Goal: Task Accomplishment & Management: Complete application form

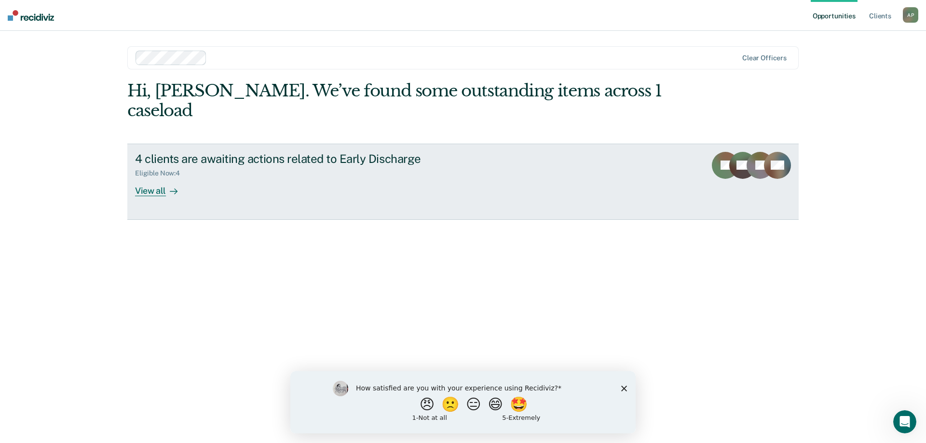
click at [157, 177] on div "View all" at bounding box center [162, 186] width 54 height 19
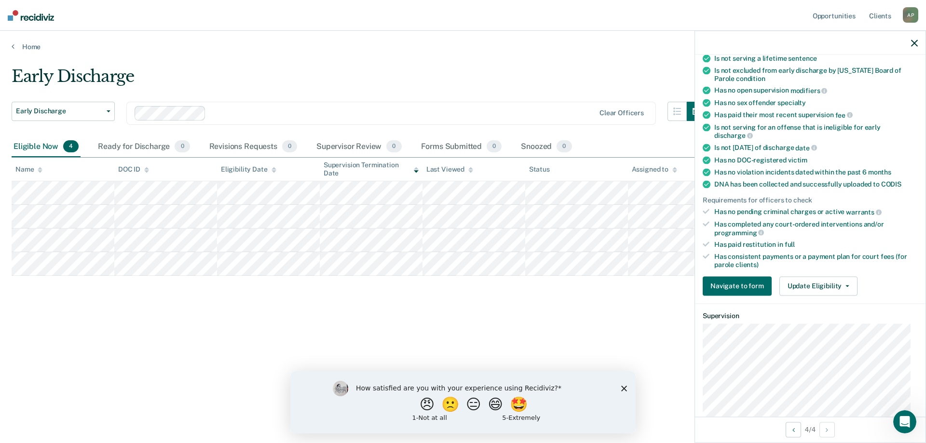
scroll to position [284, 0]
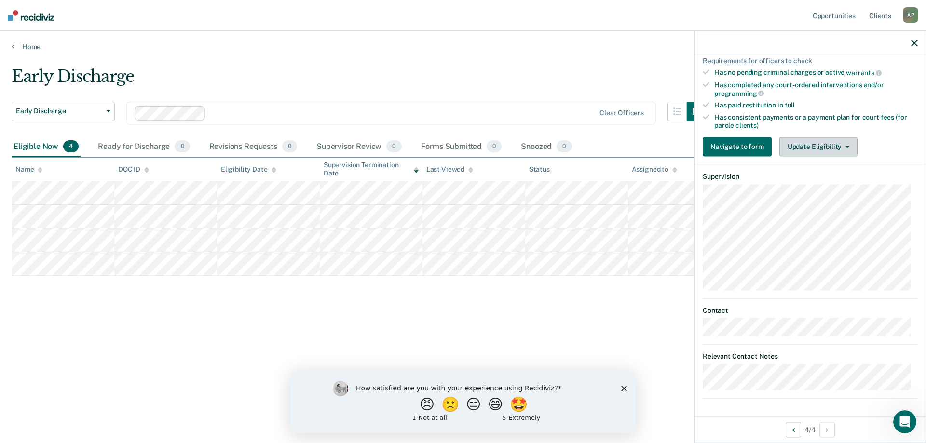
click at [847, 148] on button "Update Eligibility" at bounding box center [818, 146] width 78 height 19
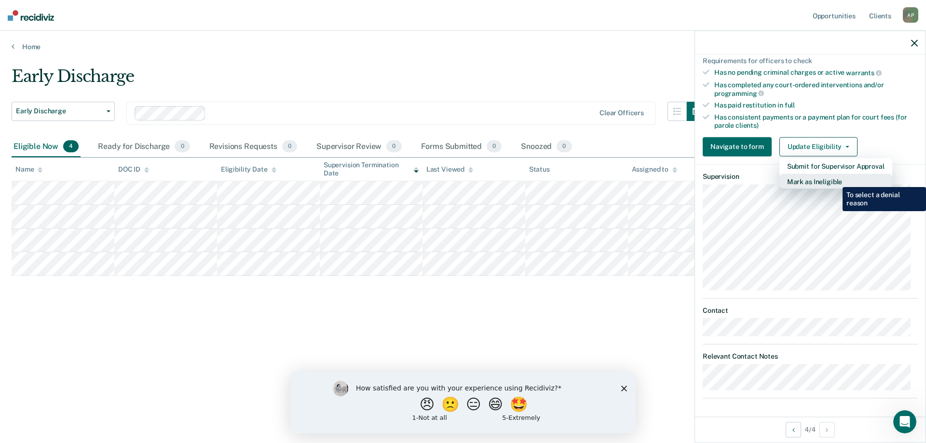
click at [835, 180] on button "Mark as Ineligible" at bounding box center [835, 181] width 113 height 15
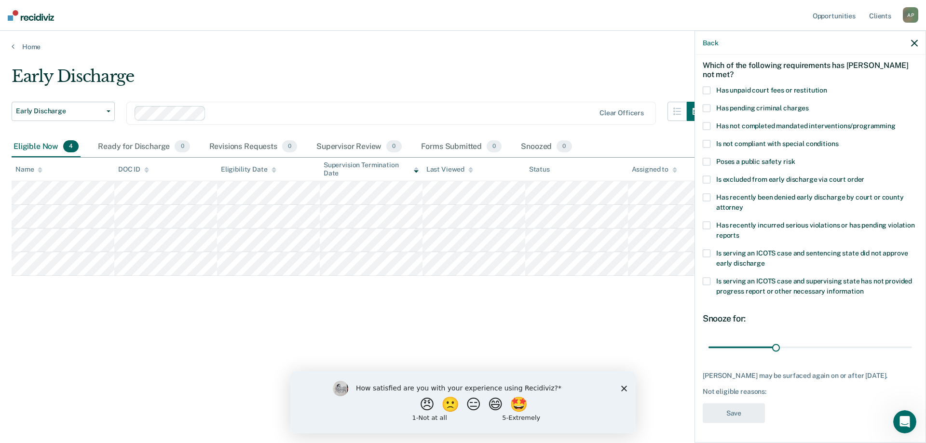
click at [707, 106] on label "Has pending criminal charges" at bounding box center [810, 110] width 215 height 10
click at [710, 222] on span at bounding box center [707, 226] width 8 height 8
click at [727, 412] on button "Save" at bounding box center [734, 414] width 62 height 20
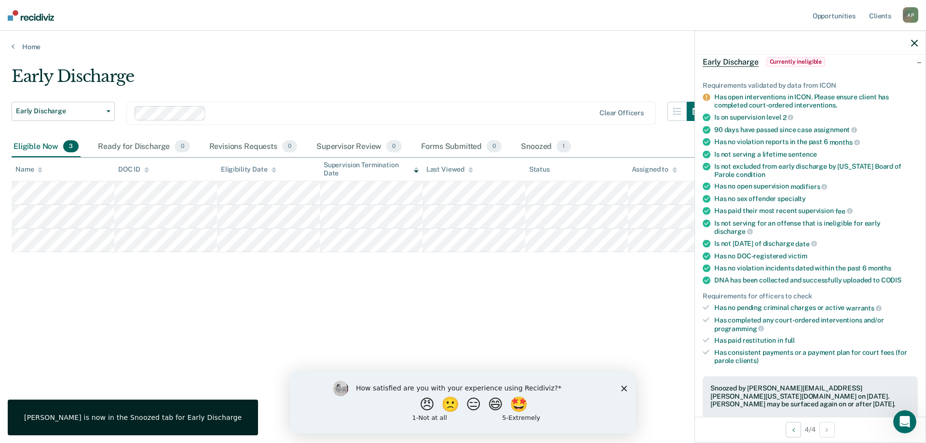
click at [727, 412] on div "Snoozed by [PERSON_NAME][EMAIL_ADDRESS][PERSON_NAME][US_STATE][DOMAIN_NAME] on …" at bounding box center [810, 404] width 215 height 56
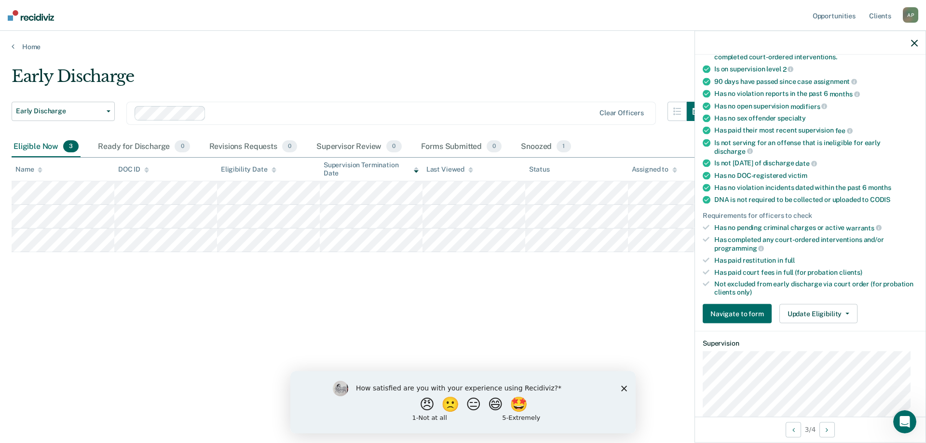
scroll to position [0, 0]
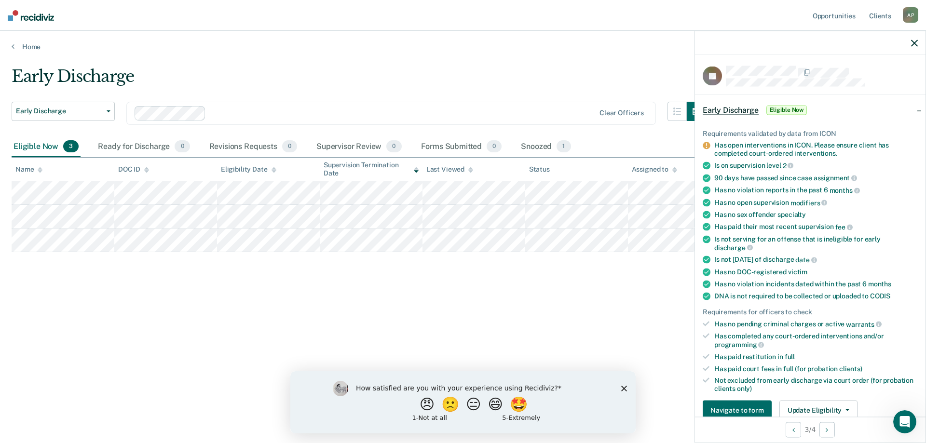
click at [745, 191] on div "Has no violation reports in the past 6 months" at bounding box center [816, 190] width 204 height 9
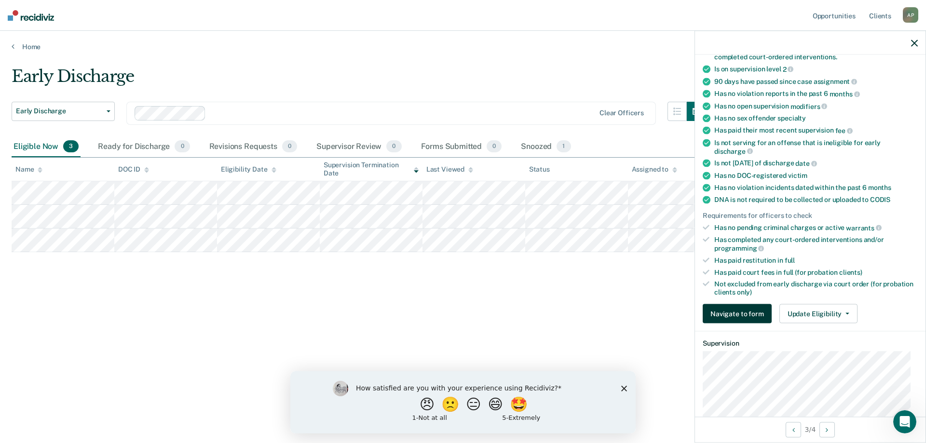
click at [744, 314] on button "Navigate to form" at bounding box center [737, 313] width 69 height 19
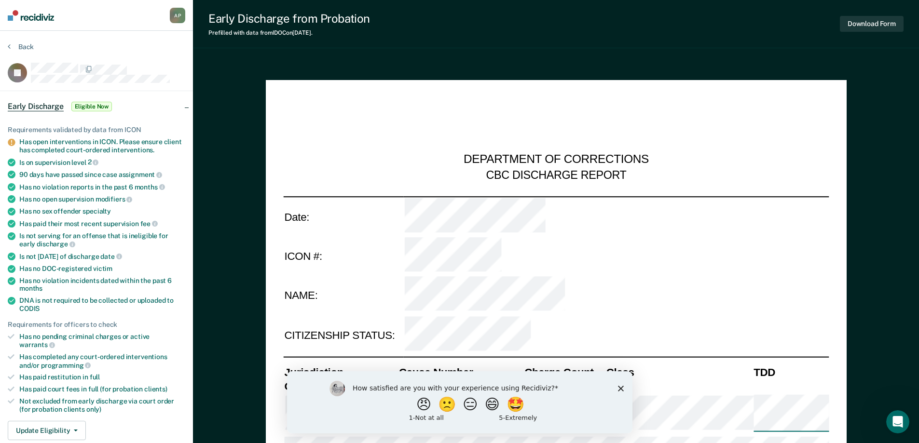
scroll to position [96, 0]
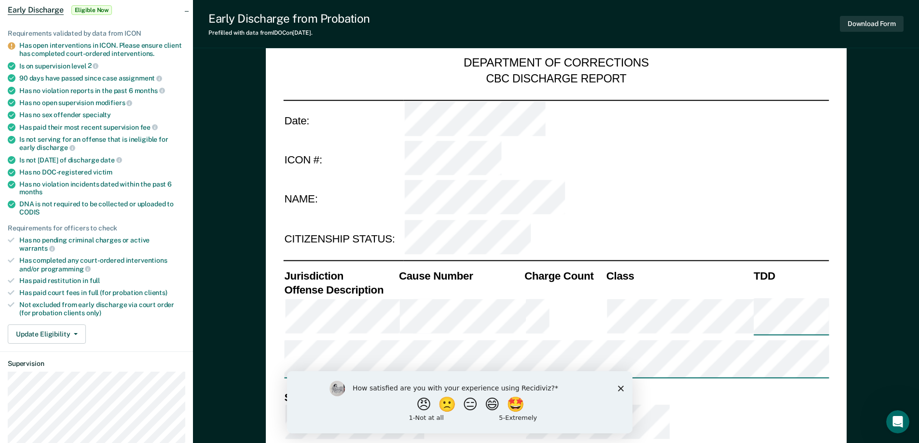
click at [622, 389] on icon "Close survey" at bounding box center [620, 388] width 6 height 6
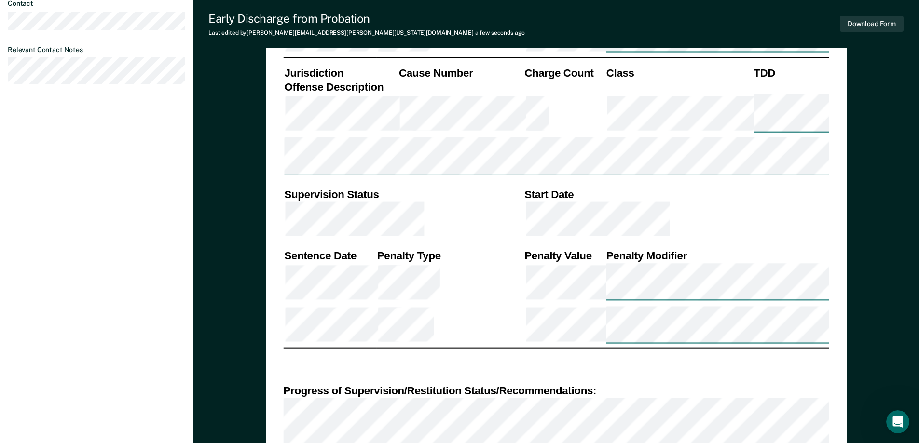
scroll to position [687, 0]
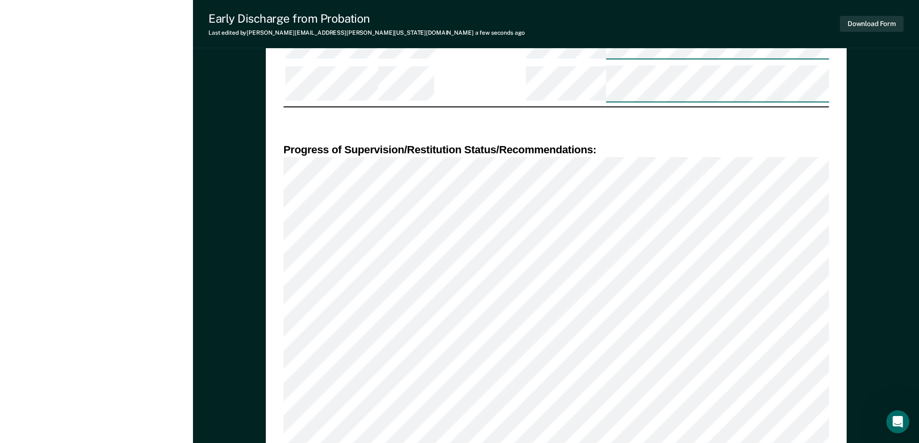
scroll to position [880, 0]
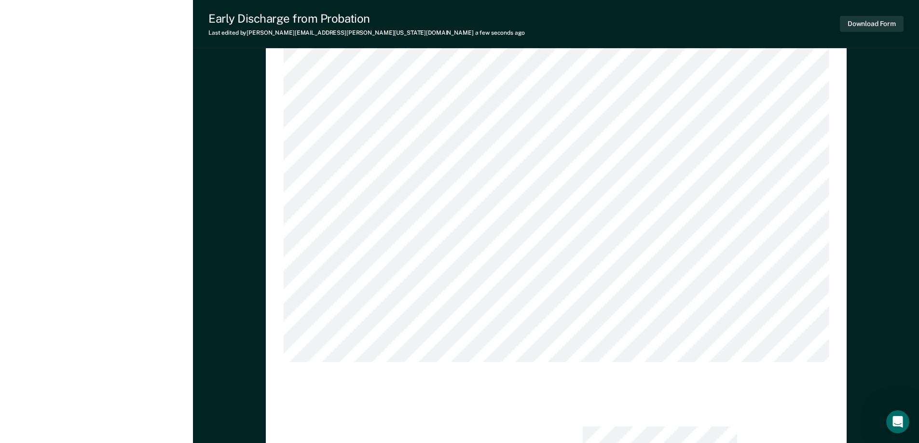
scroll to position [1170, 0]
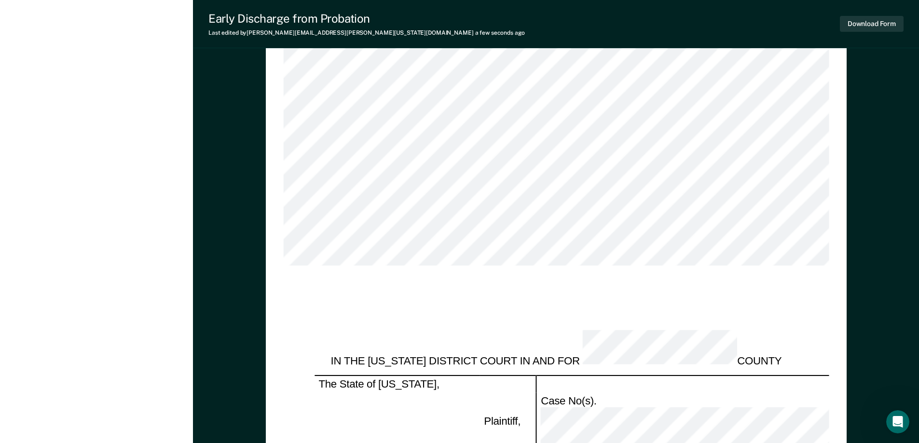
drag, startPoint x: 389, startPoint y: 310, endPoint x: 321, endPoint y: 288, distance: 71.2
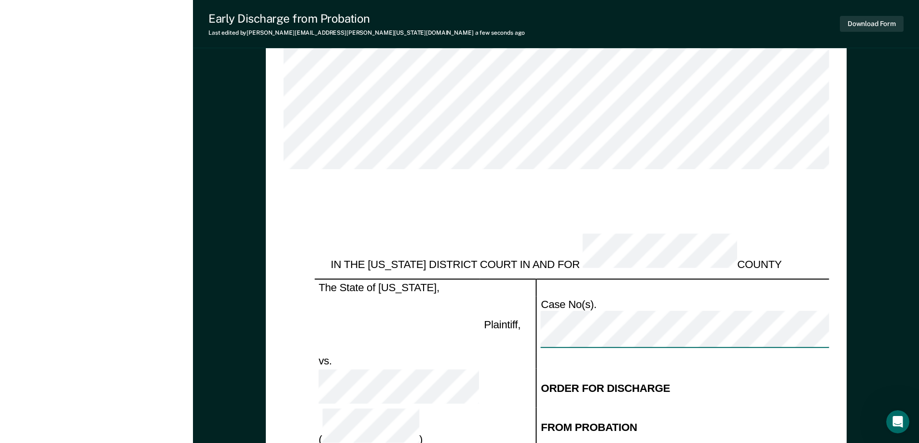
scroll to position [1363, 0]
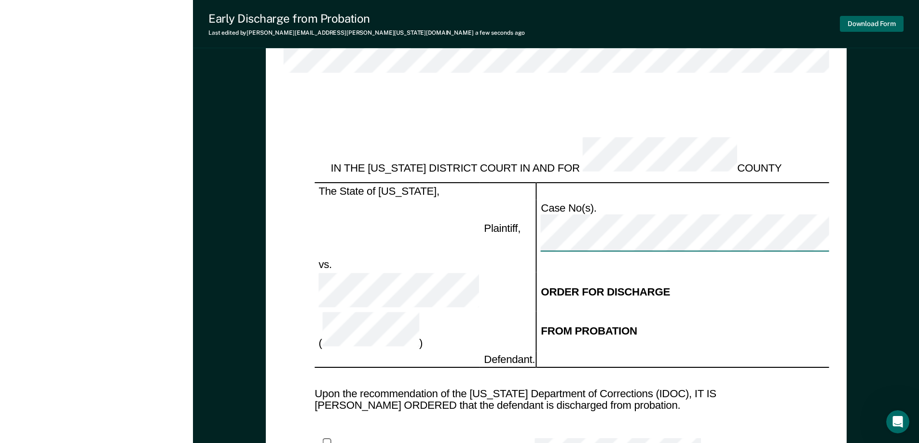
click at [877, 28] on button "Download Form" at bounding box center [872, 24] width 64 height 16
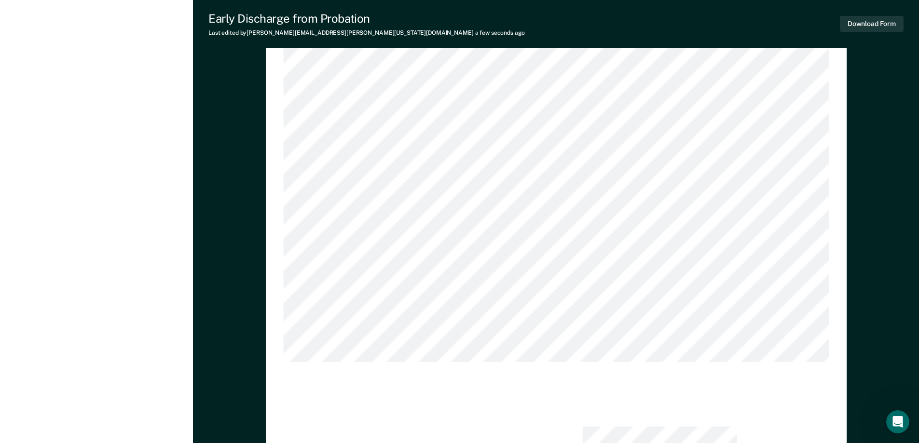
scroll to position [736, 0]
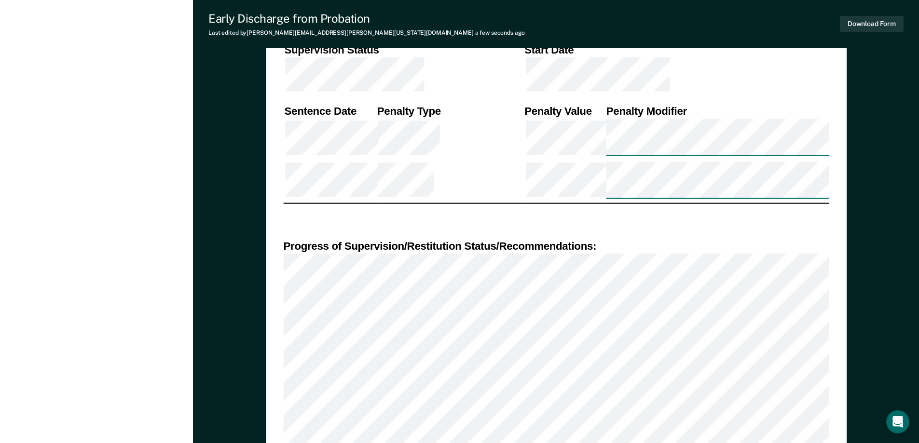
type textarea "x"
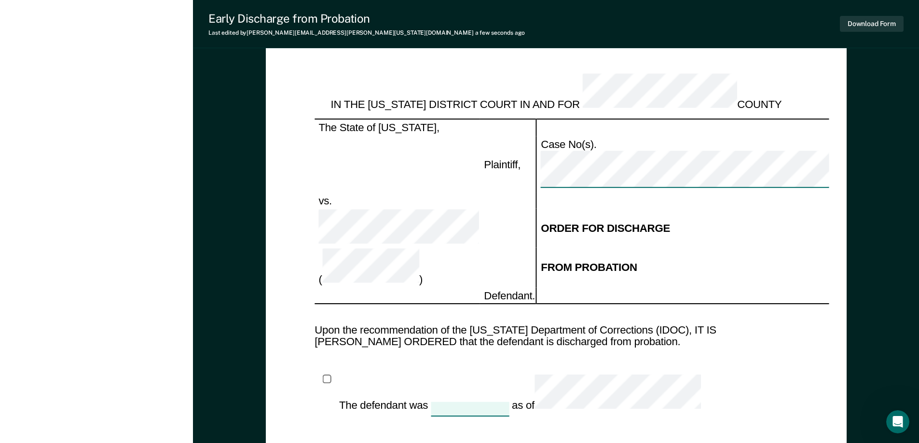
scroll to position [1523, 0]
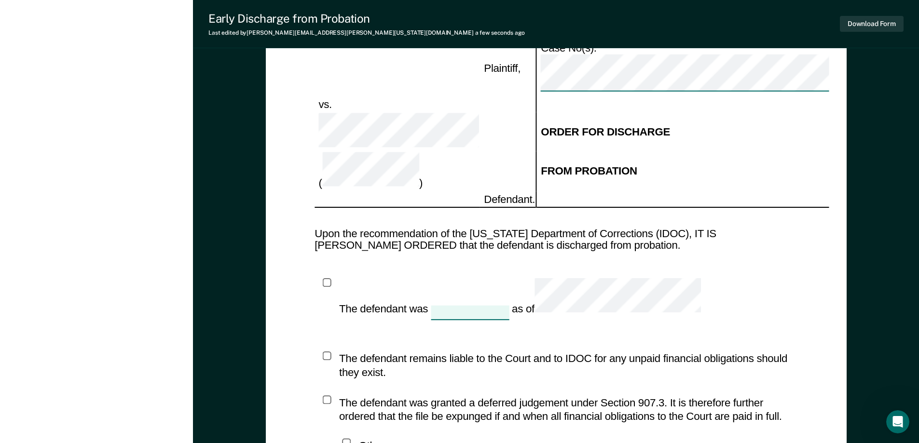
click at [895, 425] on icon "Open Intercom Messenger" at bounding box center [898, 422] width 16 height 16
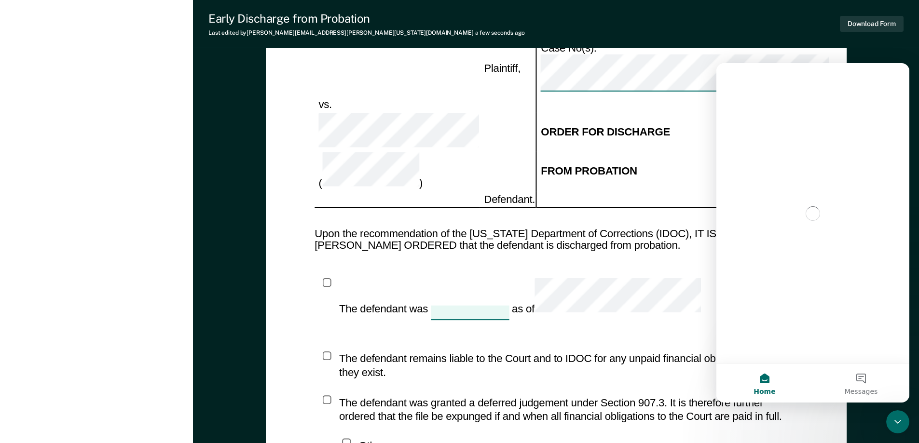
scroll to position [0, 0]
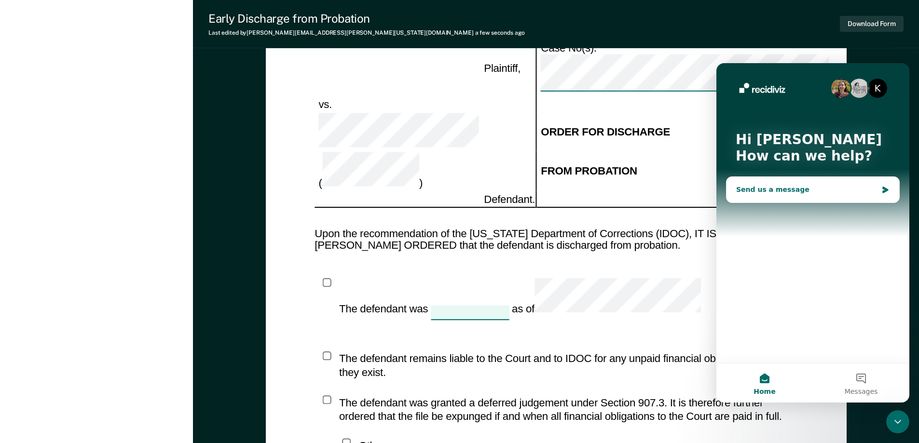
click at [768, 192] on div "Send us a message" at bounding box center [806, 190] width 141 height 10
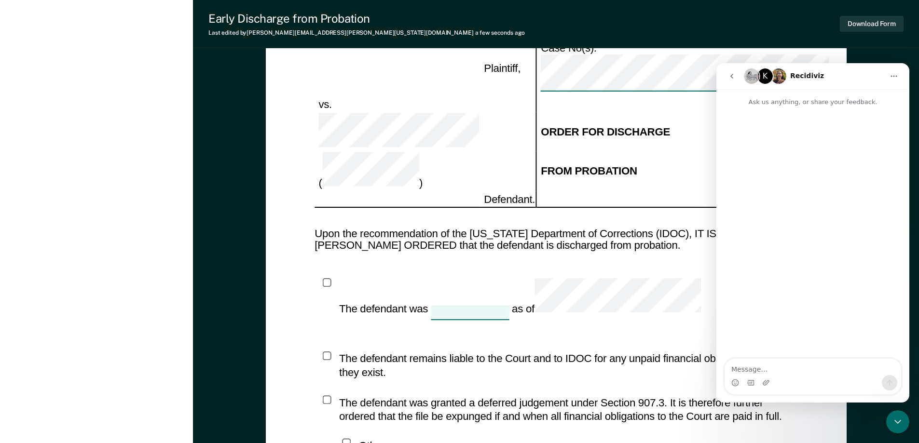
click at [796, 386] on div "Intercom messenger" at bounding box center [812, 382] width 177 height 15
click at [790, 371] on textarea "Message…" at bounding box center [812, 367] width 177 height 16
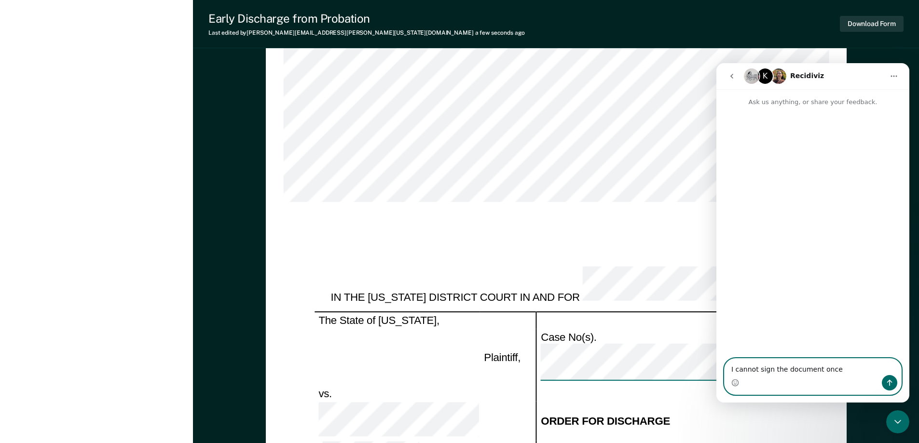
scroll to position [847, 0]
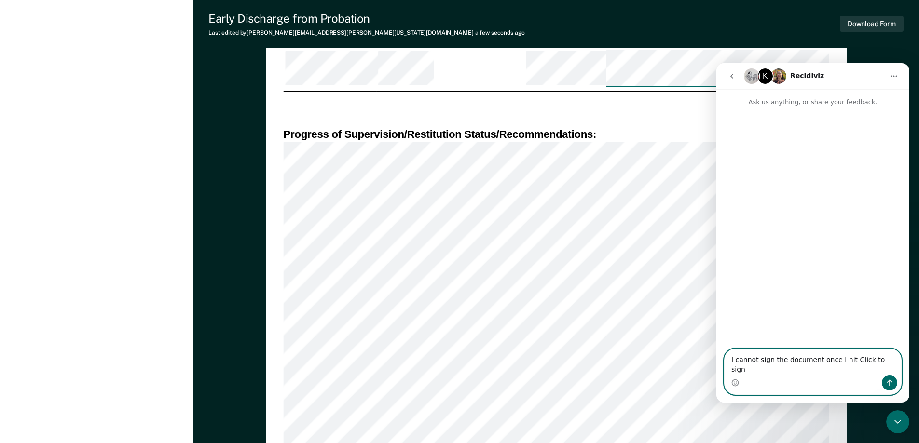
type textarea "I cannot sign the document once I hit Click to sign"
click at [888, 383] on icon "Send a message…" at bounding box center [890, 383] width 8 height 8
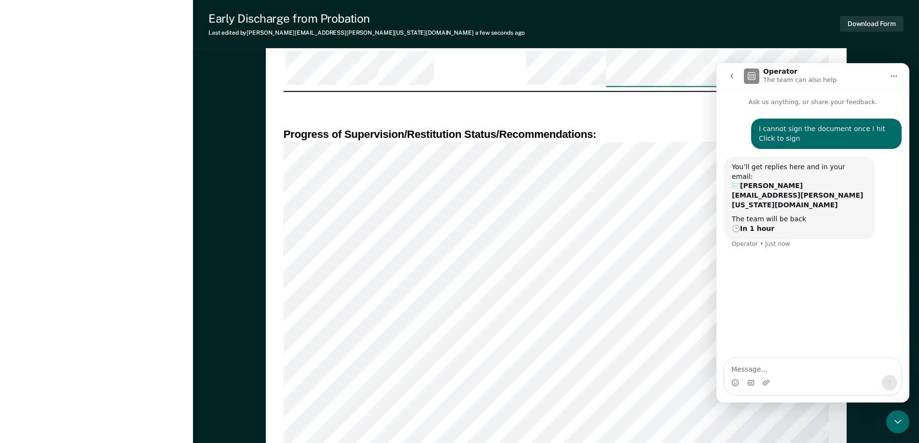
click at [729, 75] on icon "go back" at bounding box center [732, 76] width 8 height 8
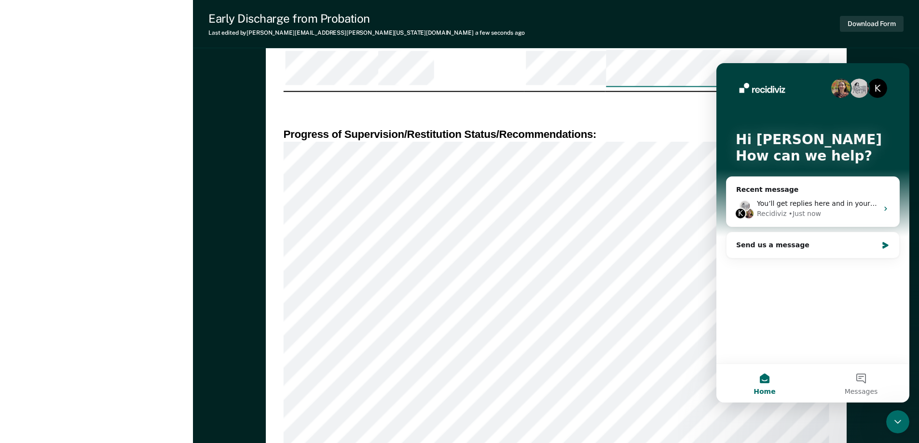
click at [676, 113] on div "DEPARTMENT OF CORRECTIONS CBC DISCHARGE REPORT Date: ICON #: NAME: CITIZENSHIP …" at bounding box center [556, 62] width 546 height 1625
click at [889, 44] on div "Early Discharge from Probation Last edited by [PERSON_NAME][EMAIL_ADDRESS][PERS…" at bounding box center [556, 24] width 726 height 48
click at [585, 27] on div "Early Discharge from Probation Last edited by [PERSON_NAME][EMAIL_ADDRESS][PERS…" at bounding box center [556, 24] width 726 height 48
drag, startPoint x: 544, startPoint y: 28, endPoint x: 511, endPoint y: 22, distance: 33.0
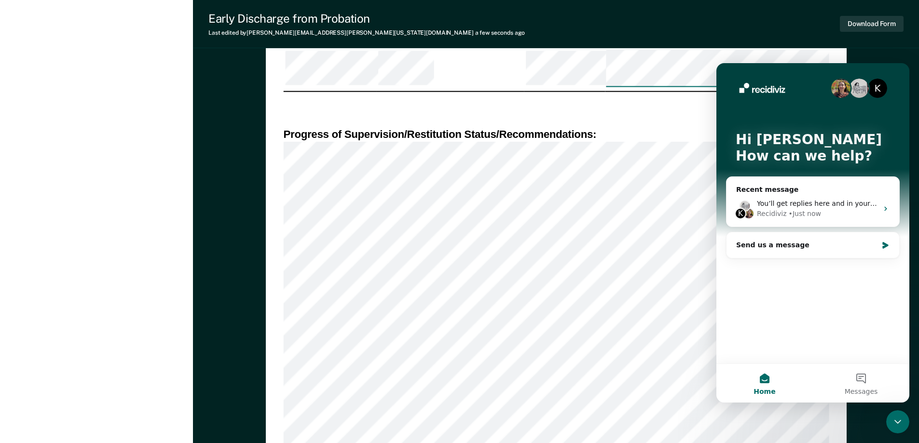
click at [541, 28] on div "Early Discharge from Probation Last edited by [PERSON_NAME][EMAIL_ADDRESS][PERS…" at bounding box center [556, 24] width 726 height 48
click at [268, 28] on div "Early Discharge from Probation Last edited by [PERSON_NAME][EMAIL_ADDRESS][PERS…" at bounding box center [366, 24] width 316 height 25
click at [771, 381] on button "Home" at bounding box center [764, 383] width 96 height 39
click at [869, 376] on button "Messages" at bounding box center [861, 383] width 96 height 39
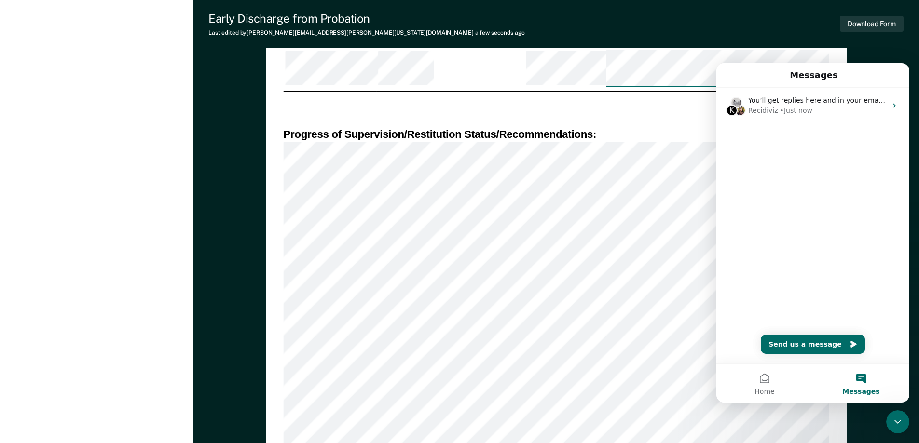
scroll to position [460, 0]
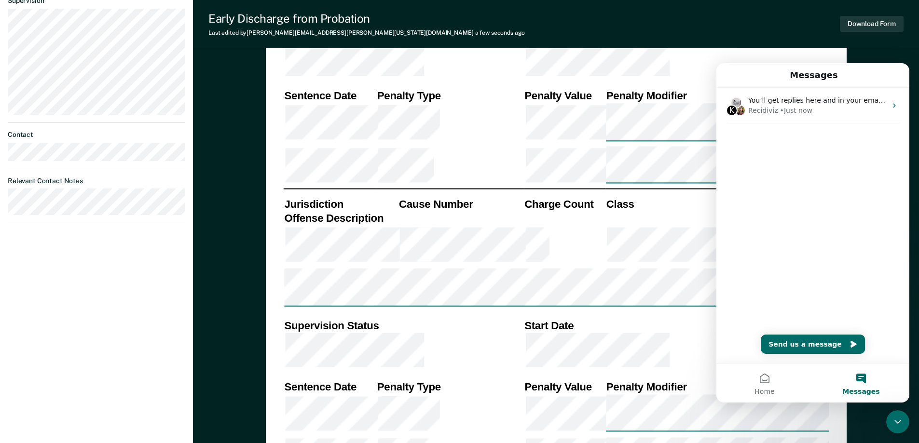
click at [625, 318] on th "Start Date" at bounding box center [675, 325] width 305 height 14
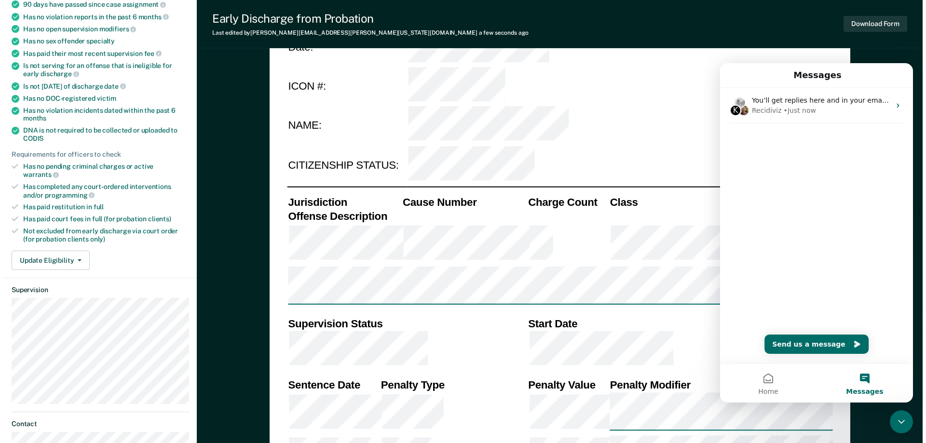
scroll to position [0, 0]
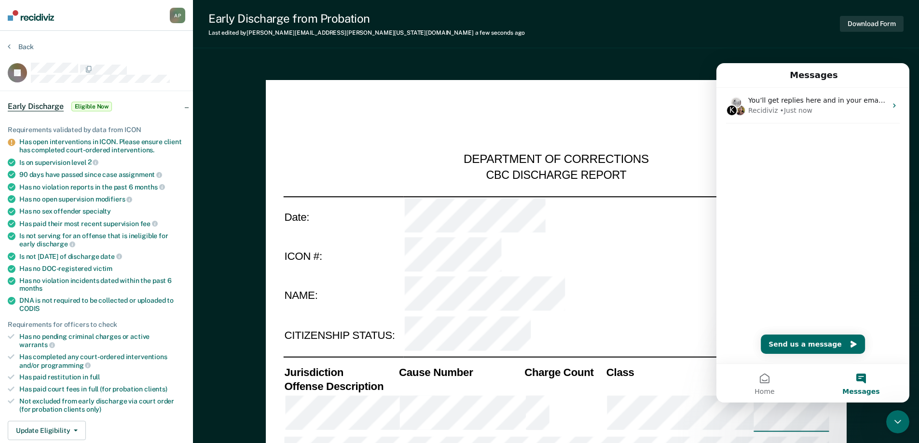
type textarea "x"
click at [176, 16] on div "A P" at bounding box center [177, 15] width 15 height 15
click at [113, 35] on link "Profile" at bounding box center [139, 39] width 78 height 8
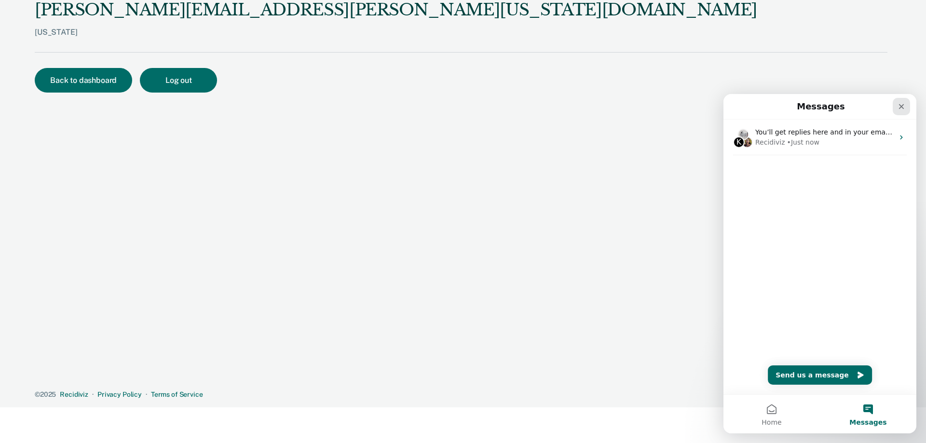
click at [902, 107] on icon "Close" at bounding box center [901, 106] width 5 height 5
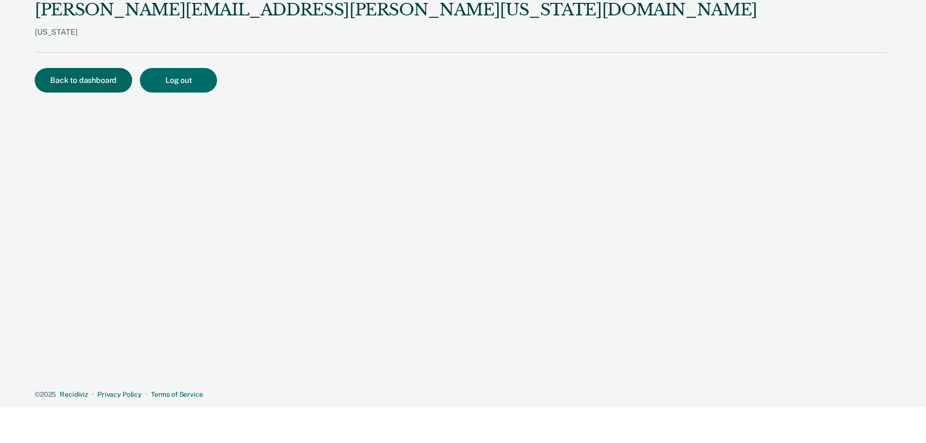
click at [92, 74] on button "Back to dashboard" at bounding box center [83, 80] width 97 height 25
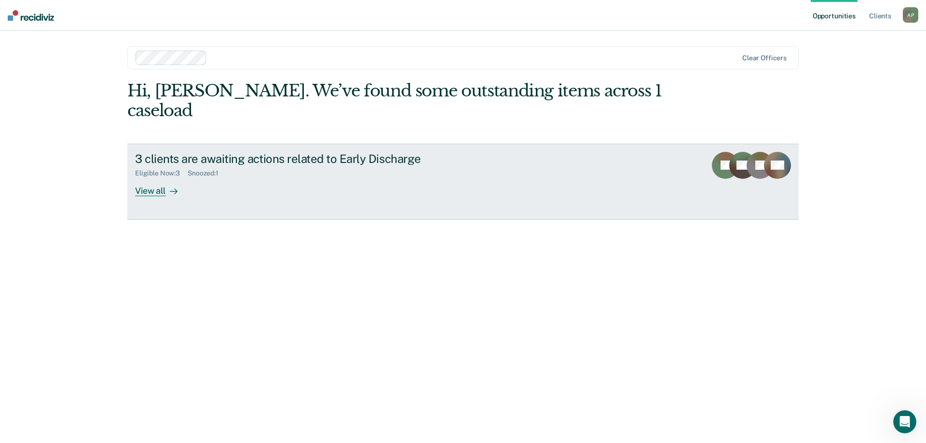
click at [154, 177] on div "View all" at bounding box center [162, 186] width 54 height 19
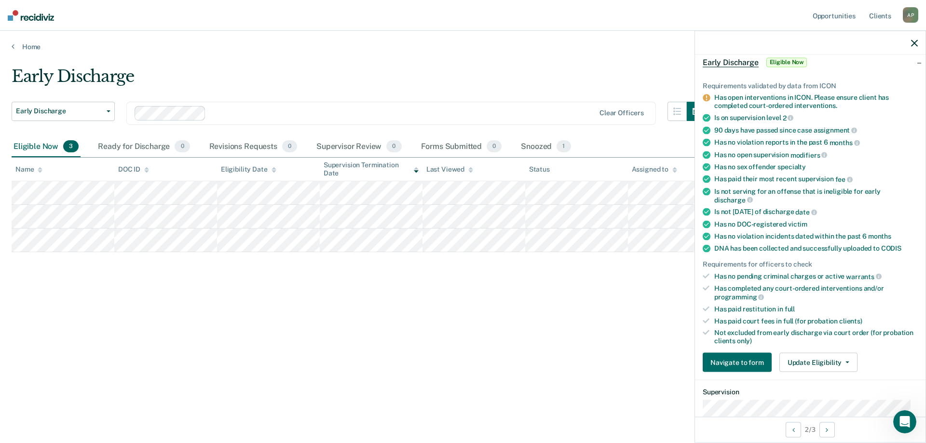
scroll to position [96, 0]
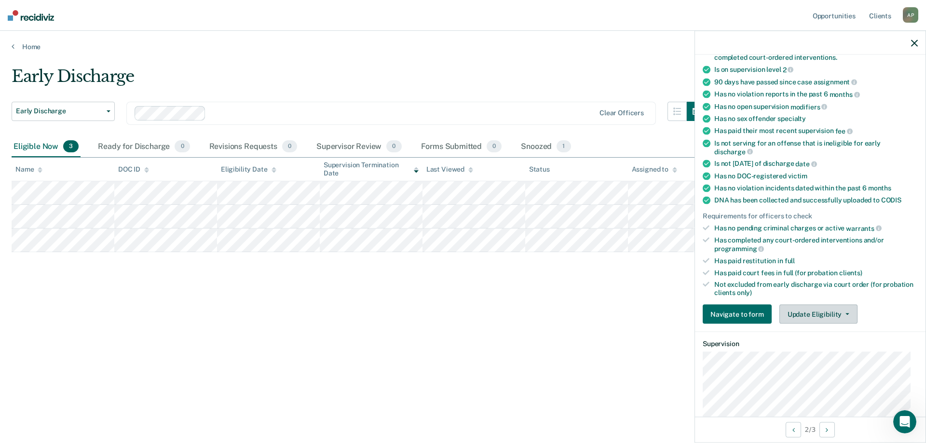
click at [826, 307] on button "Update Eligibility" at bounding box center [818, 314] width 78 height 19
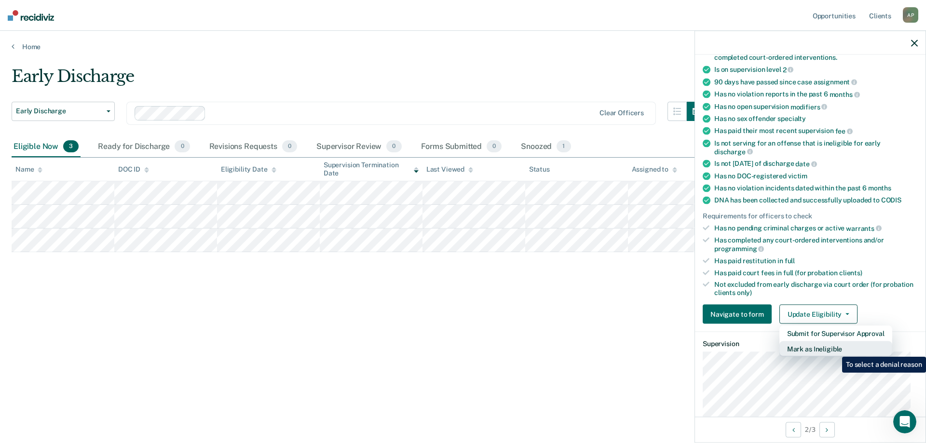
click at [835, 350] on button "Mark as Ineligible" at bounding box center [835, 348] width 113 height 15
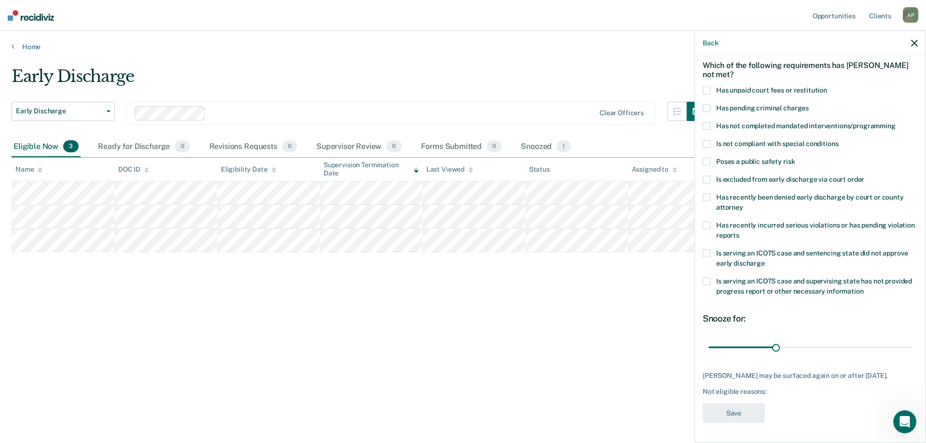
click at [712, 87] on label "Has unpaid court fees or restitution" at bounding box center [810, 92] width 215 height 10
click at [746, 414] on button "Save" at bounding box center [734, 414] width 62 height 20
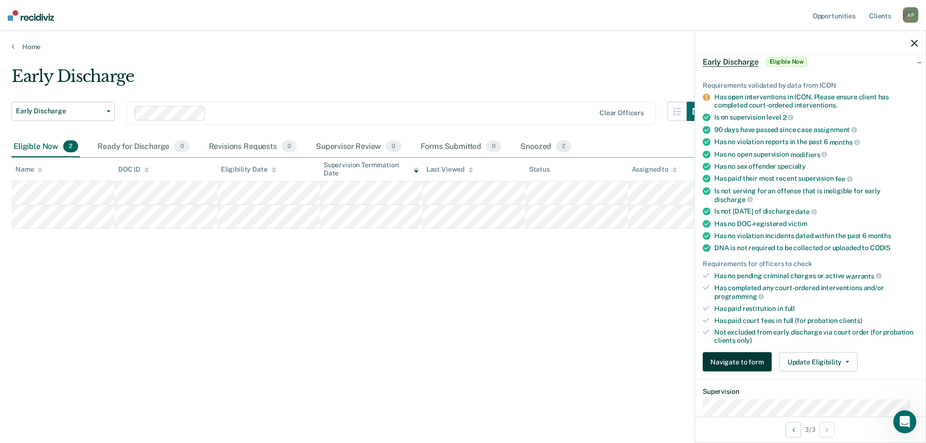
scroll to position [145, 0]
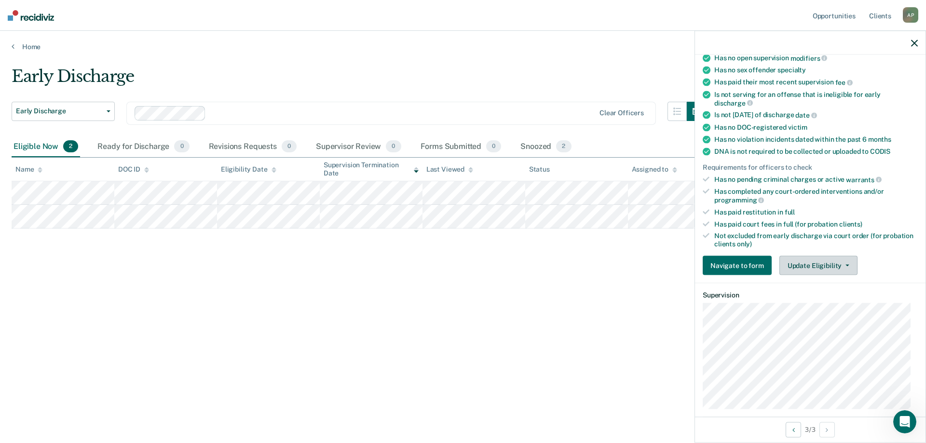
click at [845, 267] on button "Update Eligibility" at bounding box center [818, 265] width 78 height 19
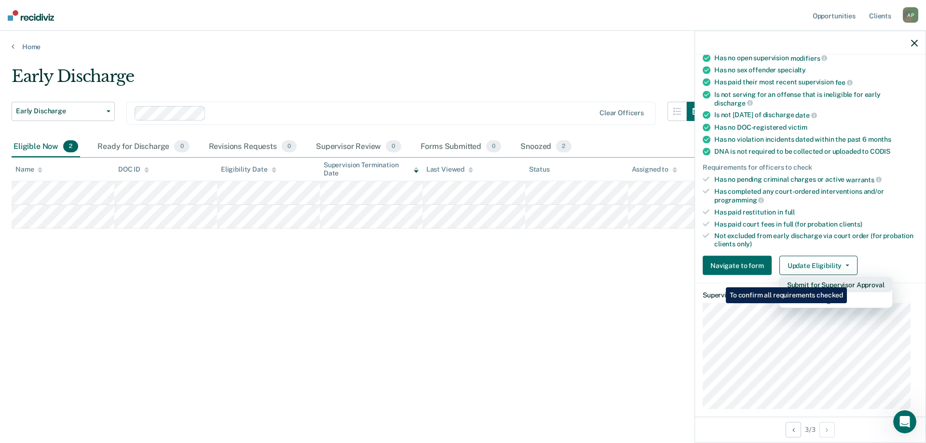
click at [848, 280] on button "Submit for Supervisor Approval" at bounding box center [835, 284] width 113 height 15
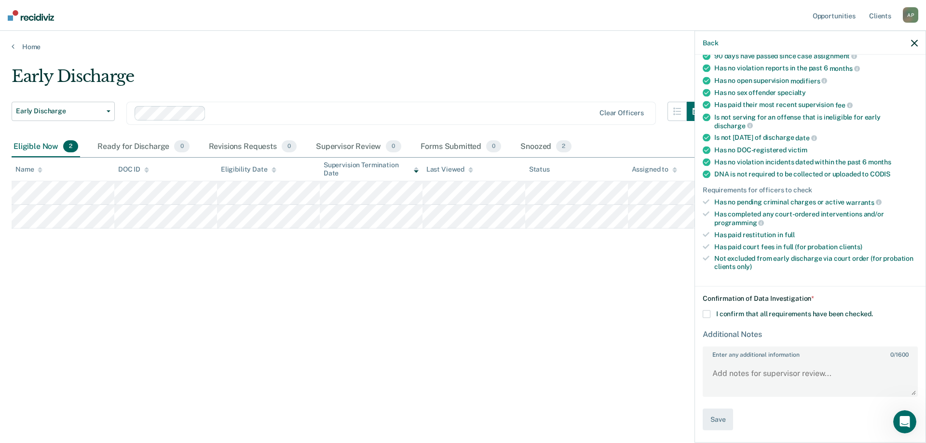
click at [710, 311] on span at bounding box center [707, 314] width 8 height 8
click at [873, 310] on input "I confirm that all requirements have been checked." at bounding box center [873, 310] width 0 height 0
click at [725, 415] on button "Save" at bounding box center [718, 420] width 30 height 22
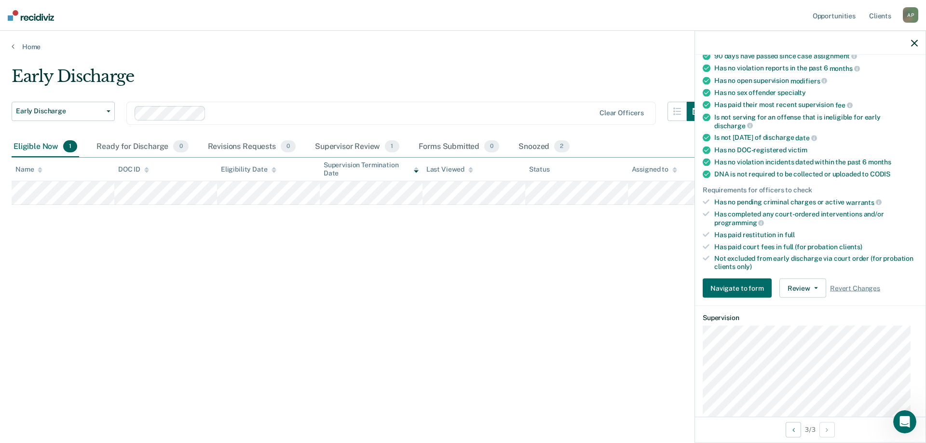
scroll to position [102, 0]
click at [842, 287] on span "button" at bounding box center [846, 288] width 8 height 2
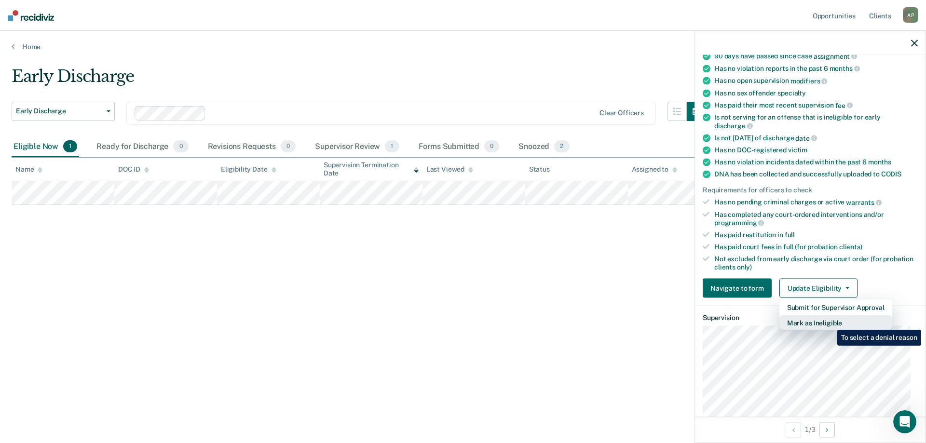
click at [830, 323] on button "Mark as Ineligible" at bounding box center [835, 322] width 113 height 15
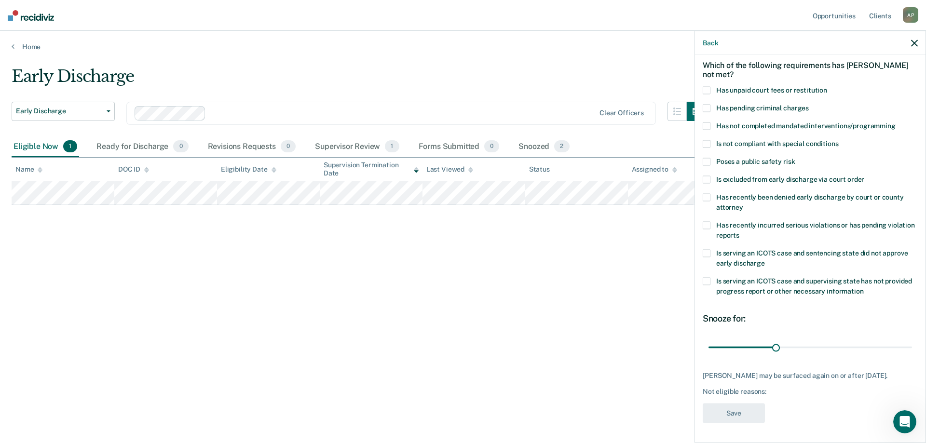
click at [708, 250] on span at bounding box center [707, 254] width 8 height 8
click at [754, 410] on button "Save" at bounding box center [734, 414] width 62 height 20
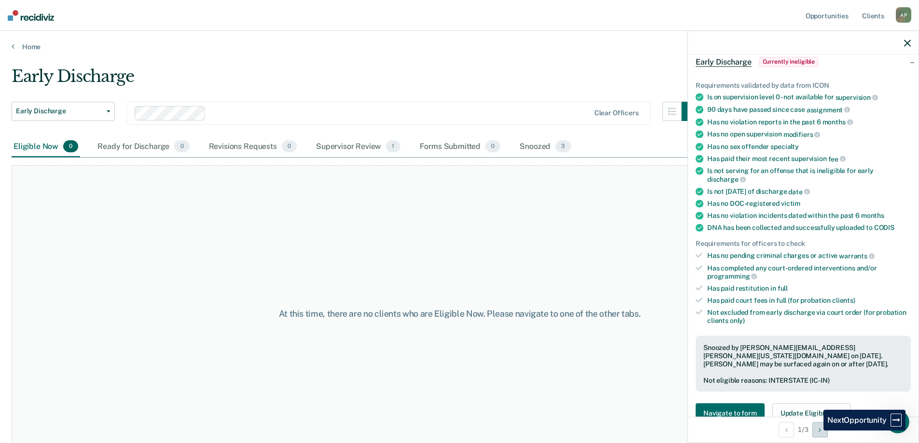
click at [818, 432] on button "Next Opportunity" at bounding box center [819, 429] width 15 height 15
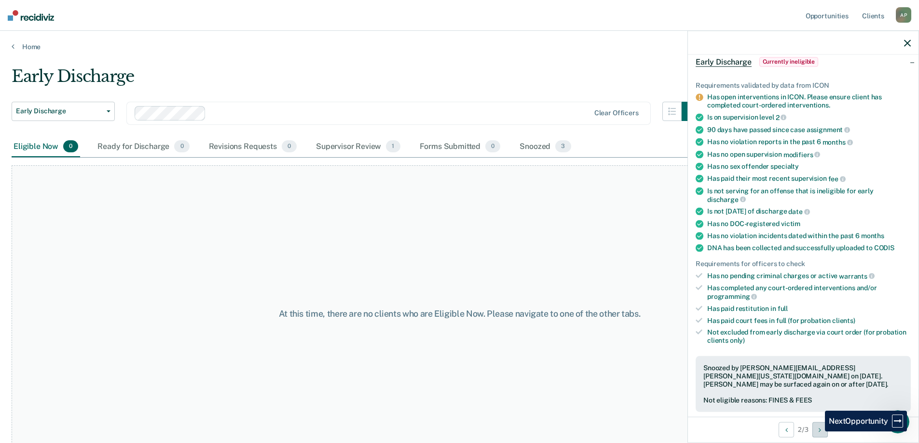
click at [818, 432] on button "Next Opportunity" at bounding box center [819, 429] width 15 height 15
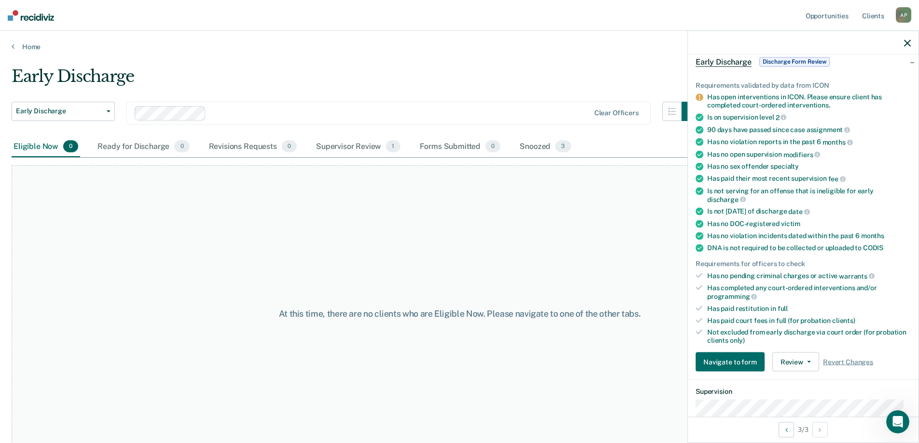
click at [468, 88] on div "Early Discharge" at bounding box center [356, 80] width 689 height 27
